Goal: Obtain resource: Download file/media

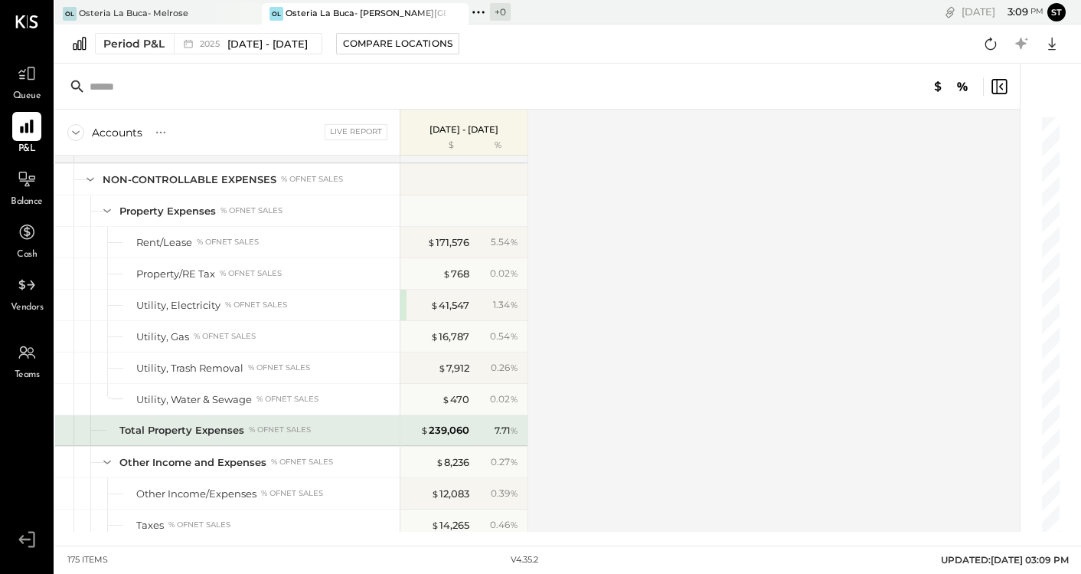
scroll to position [4369, 0]
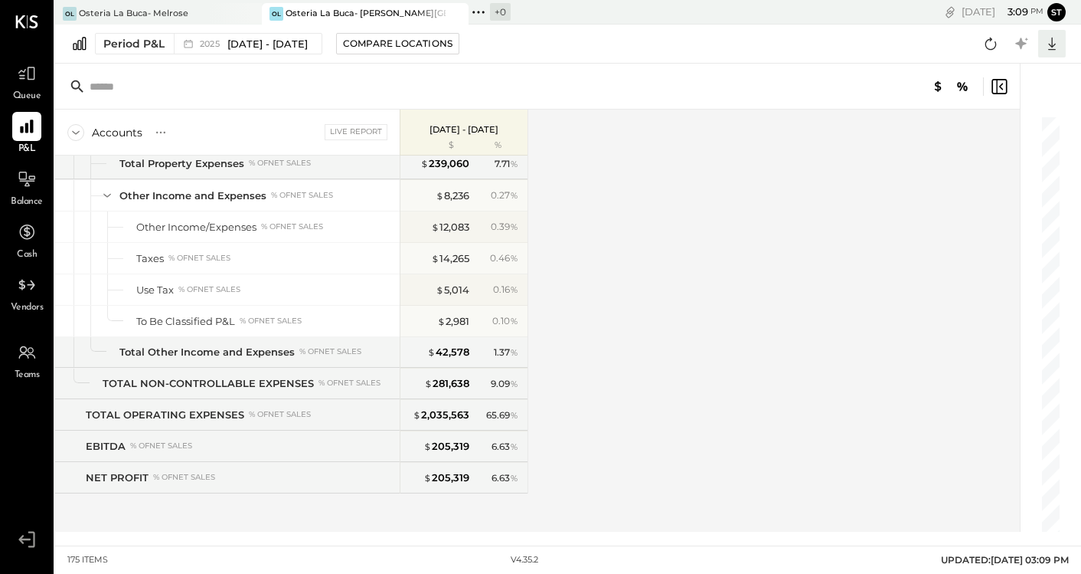
click at [1056, 48] on icon at bounding box center [1052, 44] width 20 height 20
click at [882, 171] on div "Accounts S % GL Live Report [DATE] - [DATE] $ % SALES Sales, Food % of GROSS SA…" at bounding box center [538, 321] width 967 height 422
click at [1004, 84] on icon at bounding box center [999, 86] width 18 height 18
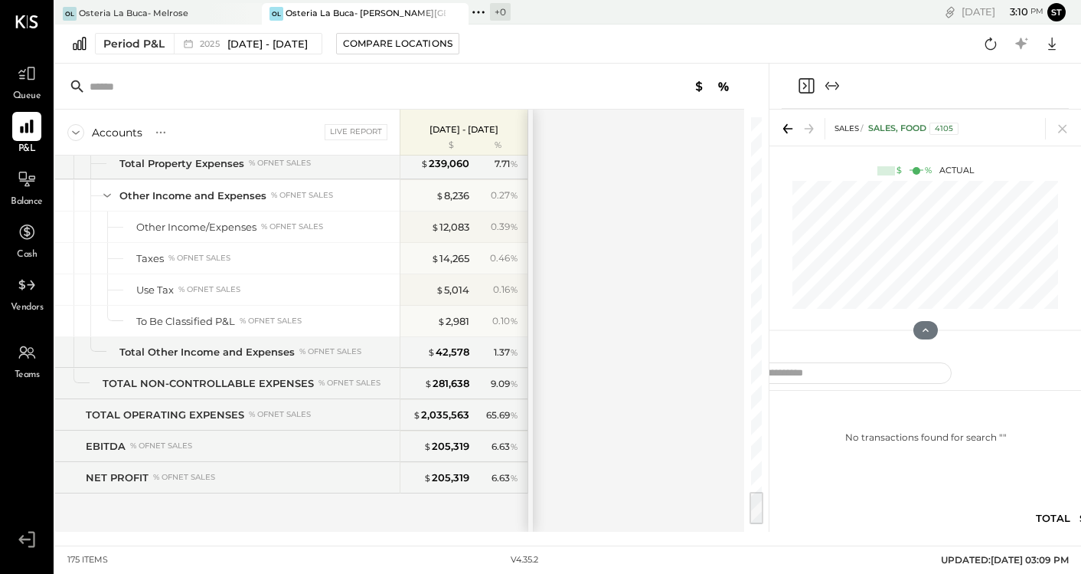
click at [805, 83] on icon "Close panel" at bounding box center [806, 86] width 18 height 18
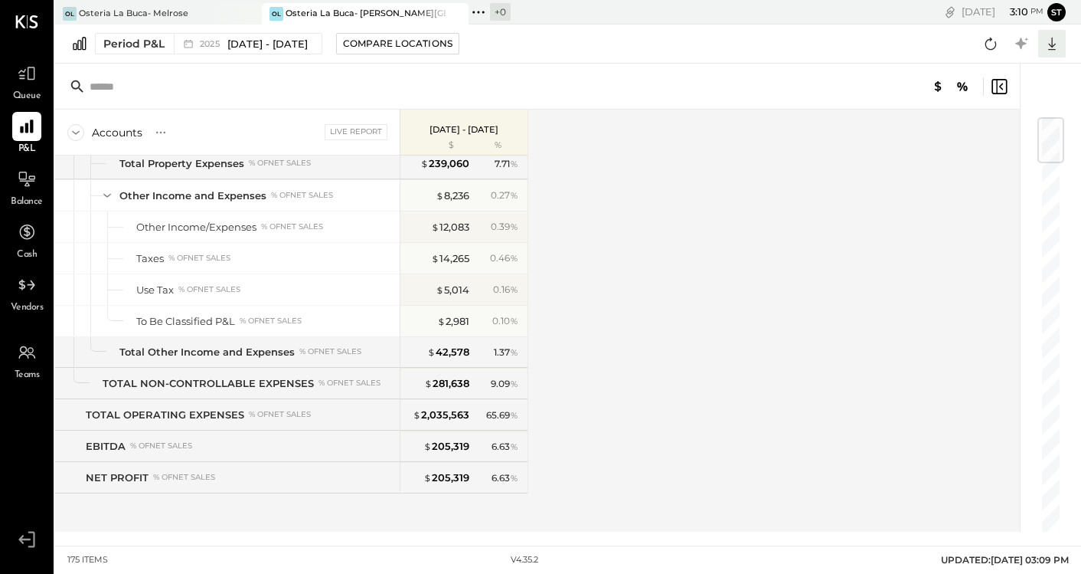
click at [1047, 44] on icon at bounding box center [1052, 44] width 20 height 20
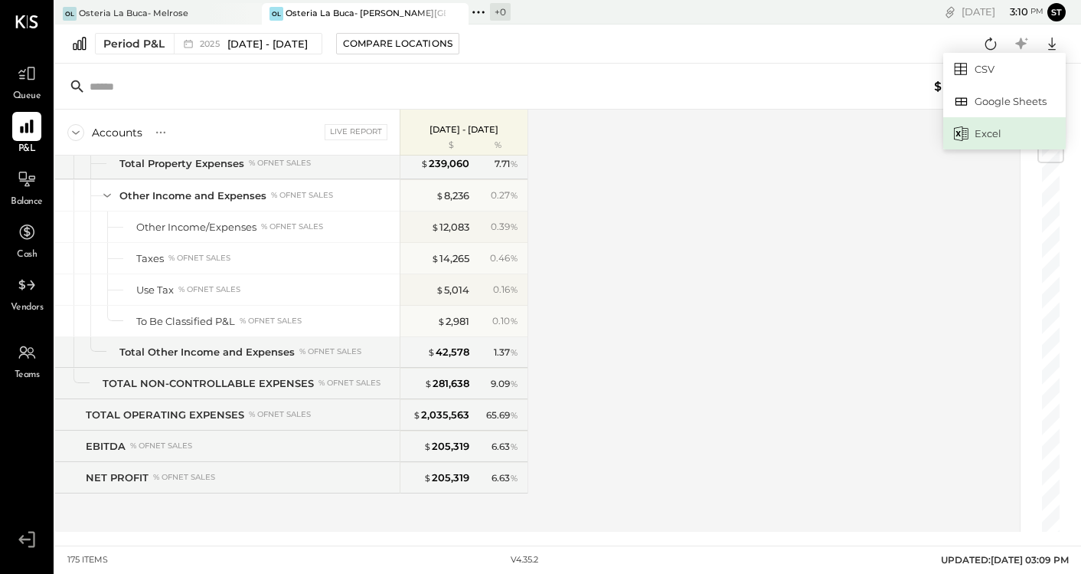
click at [986, 131] on div "Excel" at bounding box center [1005, 133] width 123 height 32
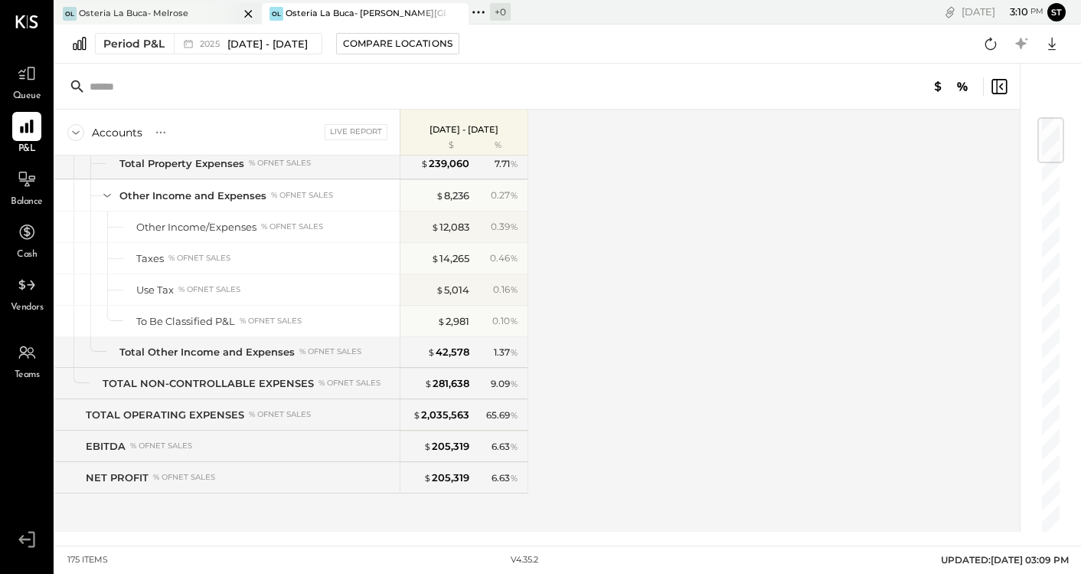
click at [228, 11] on div at bounding box center [235, 13] width 54 height 21
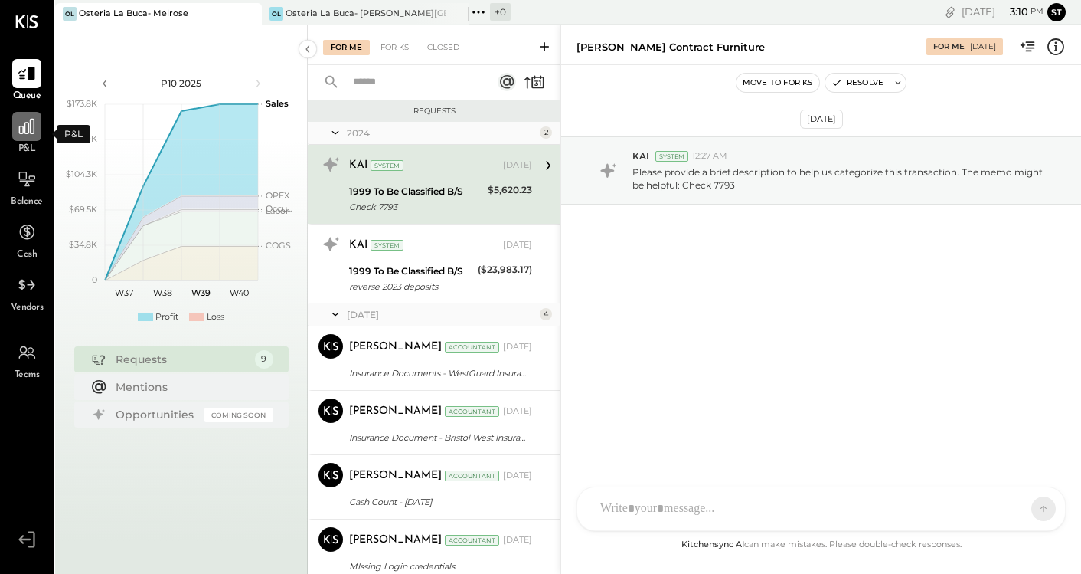
click at [20, 134] on icon at bounding box center [27, 126] width 20 height 20
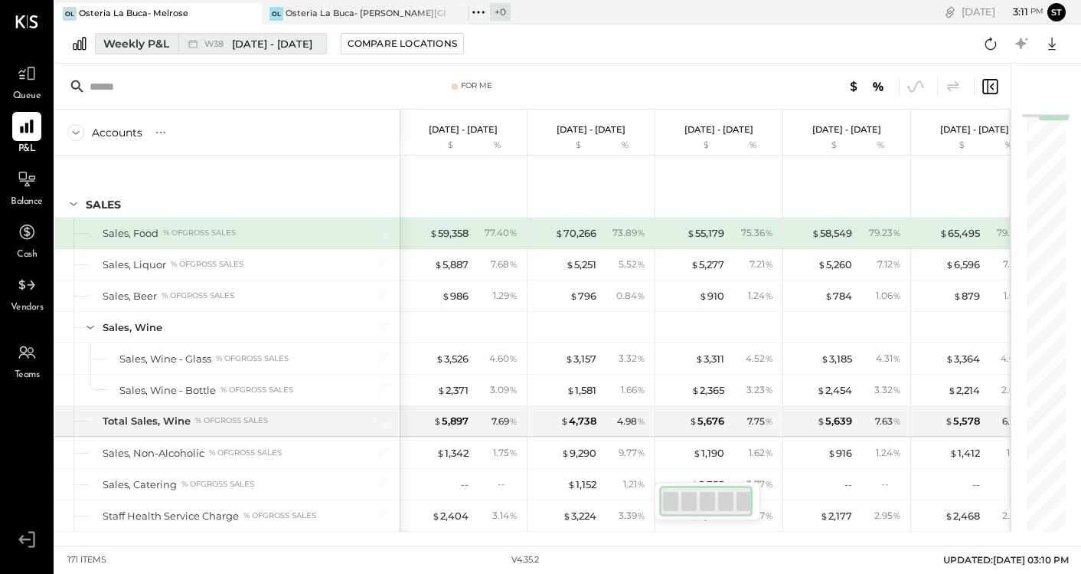
click at [269, 43] on span "[DATE] - [DATE]" at bounding box center [272, 44] width 80 height 15
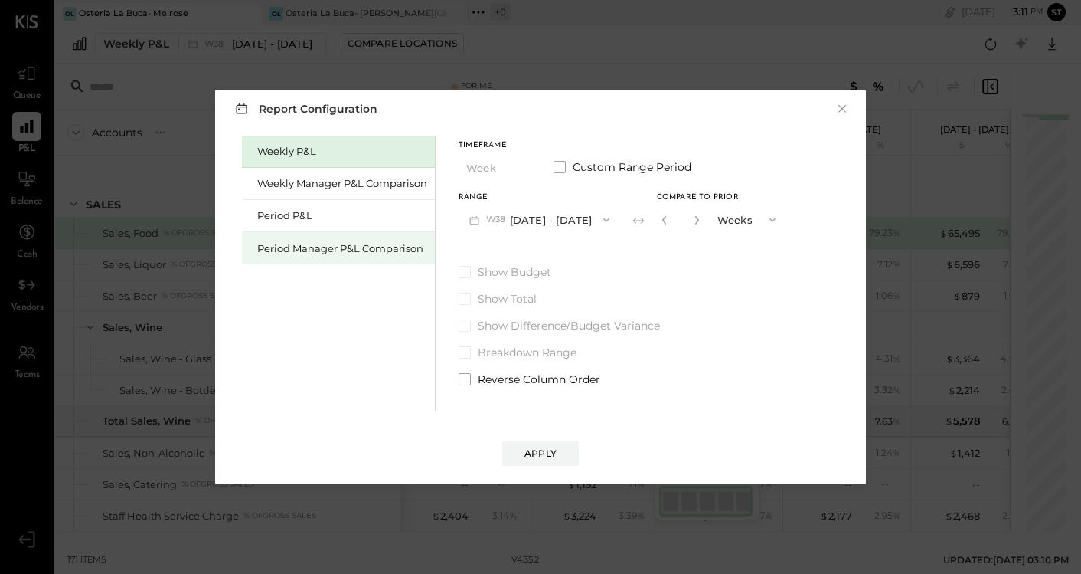
click at [345, 255] on div "Period Manager P&L Comparison" at bounding box center [338, 248] width 193 height 32
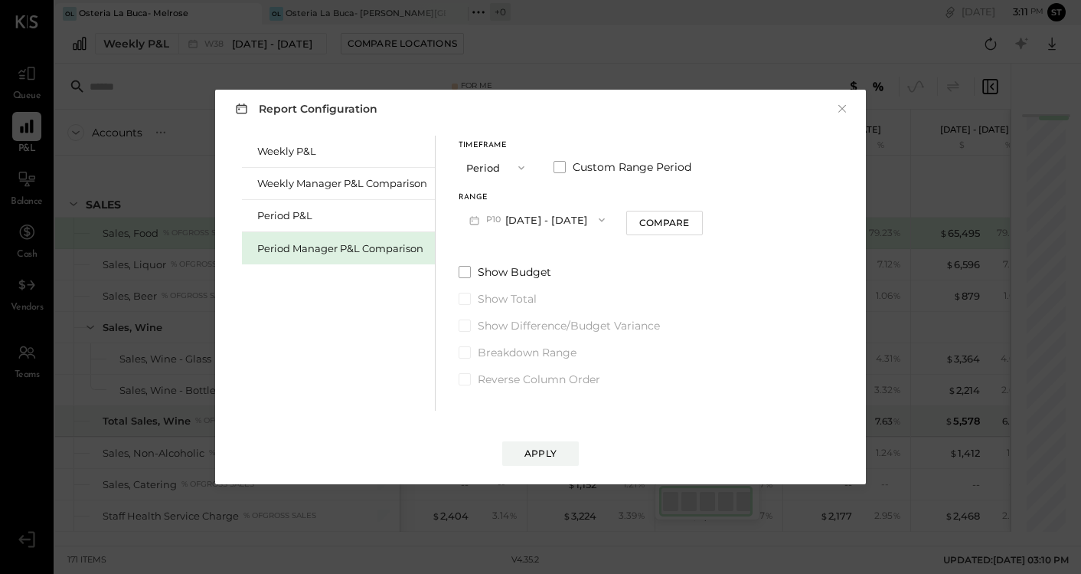
click at [517, 167] on icon "button" at bounding box center [521, 168] width 12 height 12
click at [488, 247] on span "Year" at bounding box center [481, 249] width 21 height 10
click at [551, 445] on button "Apply" at bounding box center [540, 453] width 77 height 25
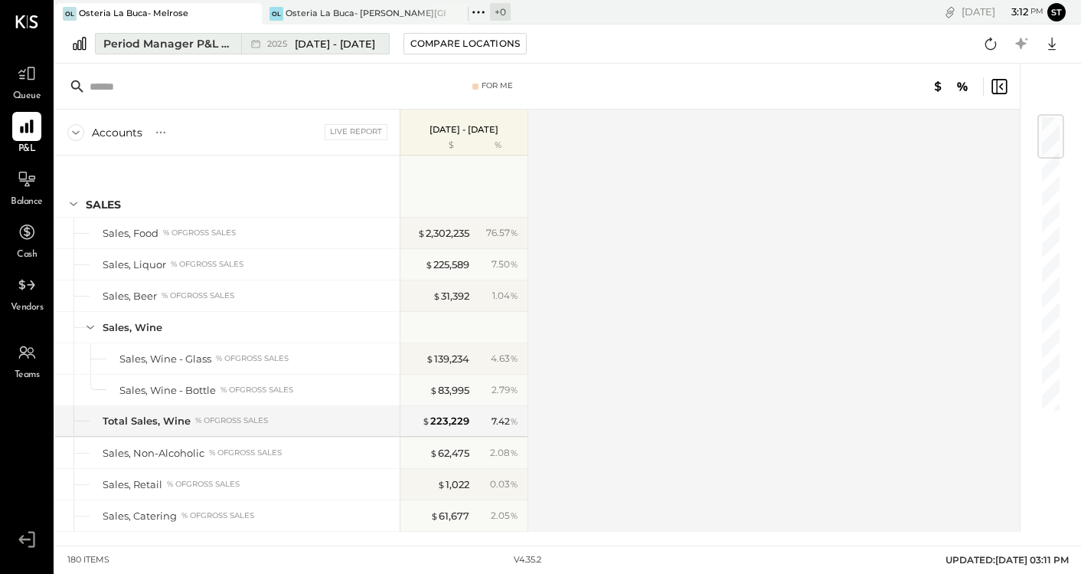
click at [336, 51] on div "2025 [DATE] - [DATE]" at bounding box center [311, 44] width 140 height 20
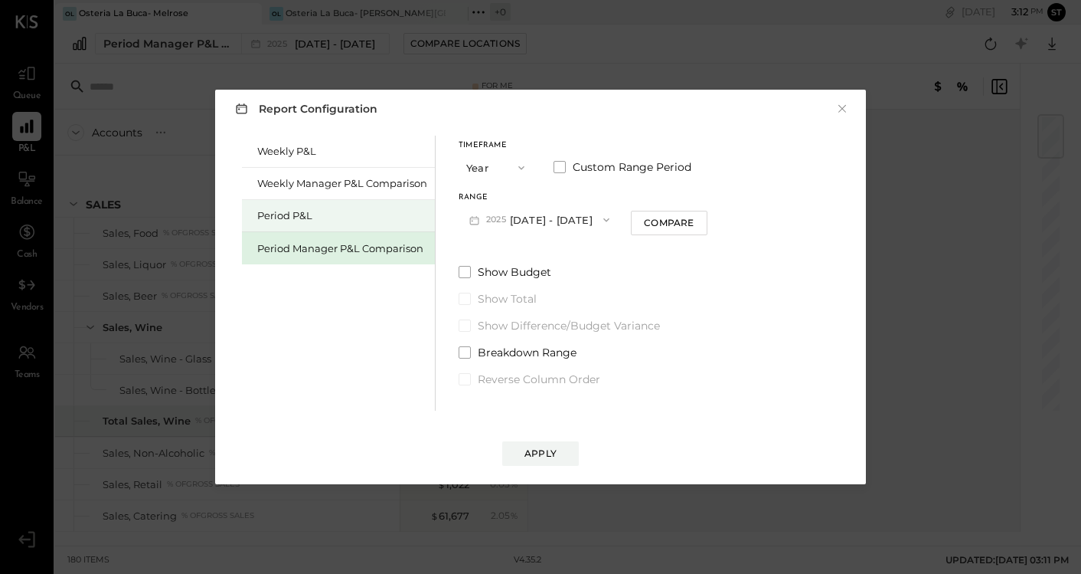
click at [320, 215] on div "Period P&L" at bounding box center [342, 215] width 170 height 15
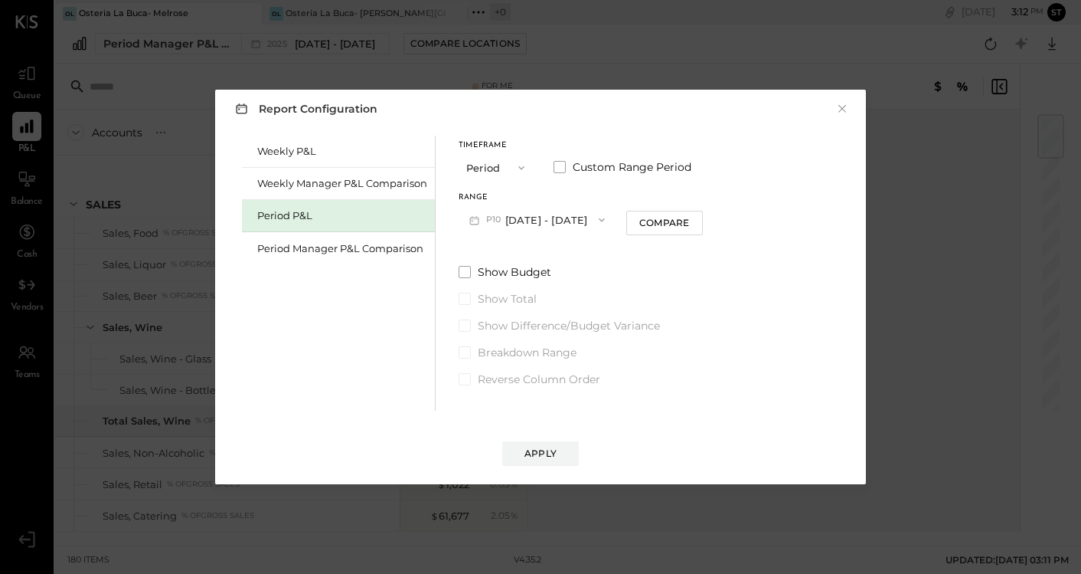
click at [517, 158] on button "Period" at bounding box center [497, 167] width 77 height 28
click at [486, 248] on span "Year" at bounding box center [481, 249] width 21 height 10
click at [539, 452] on div "Apply" at bounding box center [541, 453] width 32 height 13
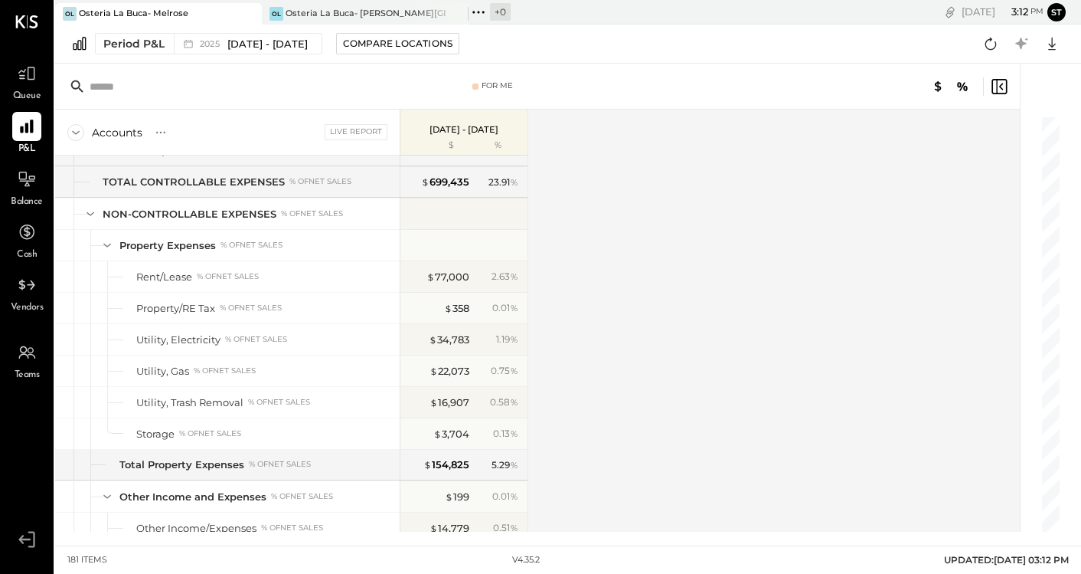
scroll to position [4557, 0]
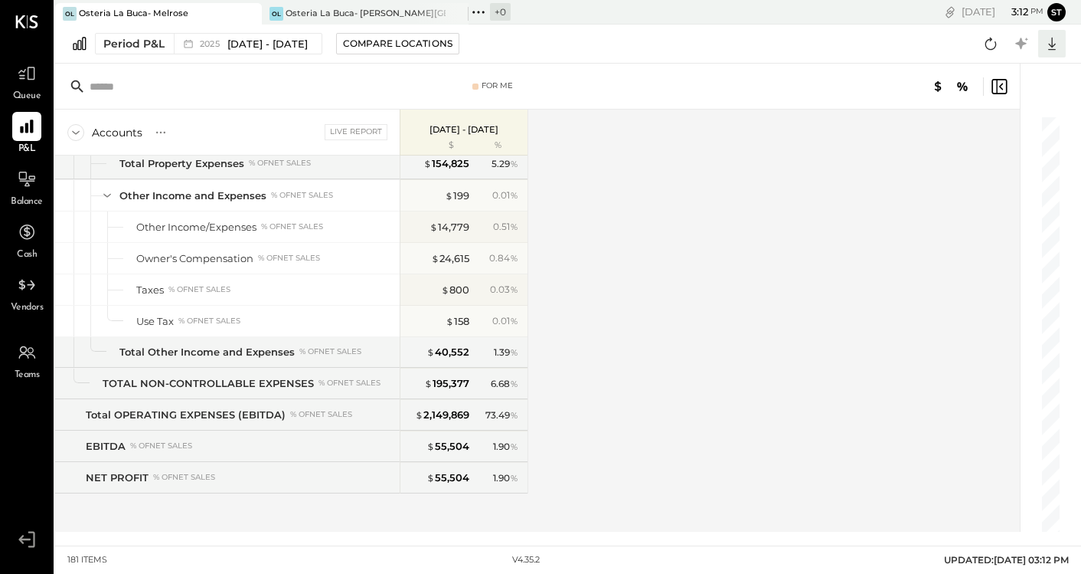
click at [1051, 43] on icon at bounding box center [1052, 44] width 20 height 20
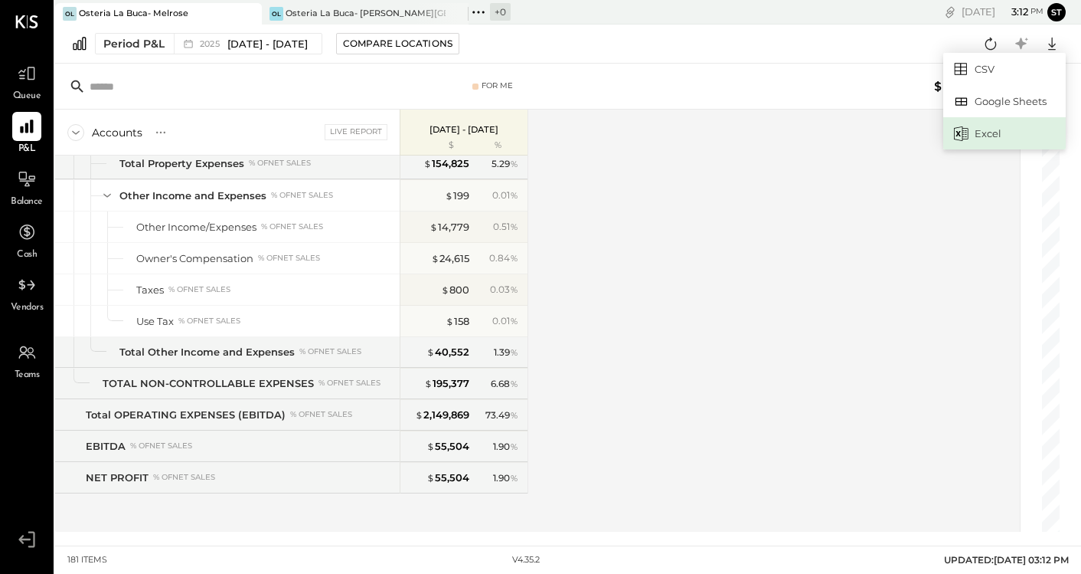
click at [987, 138] on div "Excel" at bounding box center [1005, 133] width 123 height 32
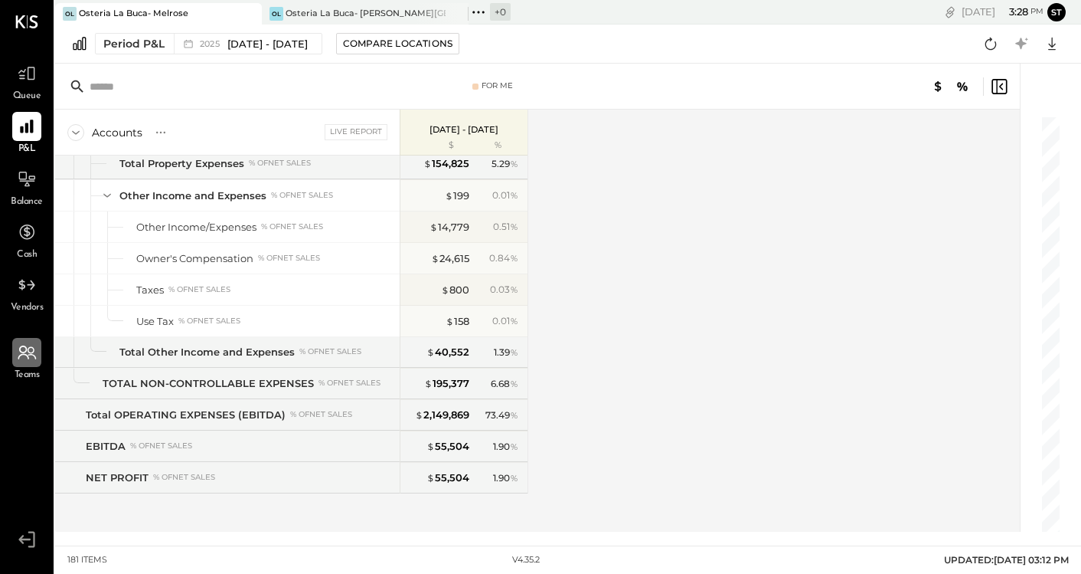
click at [27, 359] on icon at bounding box center [27, 352] width 20 height 20
click at [29, 355] on icon at bounding box center [27, 352] width 20 height 20
